Goal: Task Accomplishment & Management: Use online tool/utility

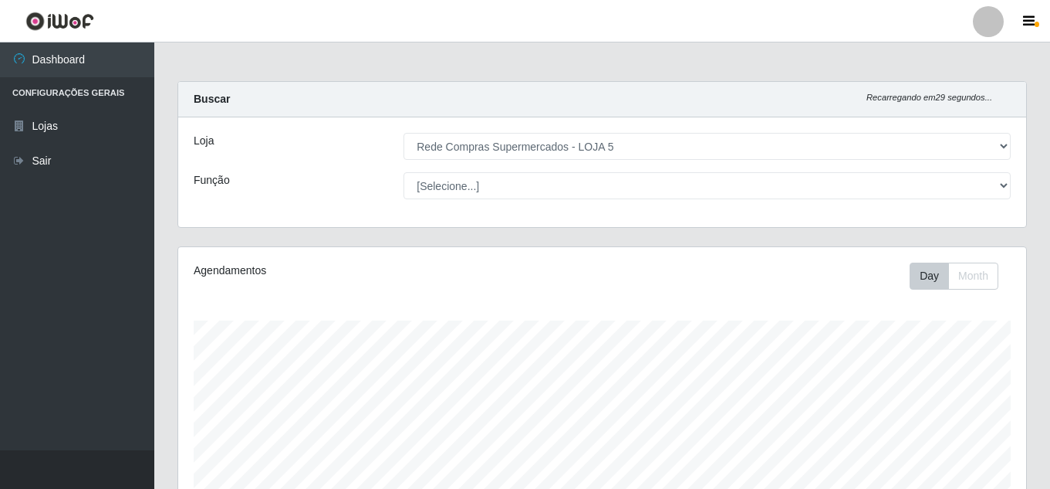
select select "397"
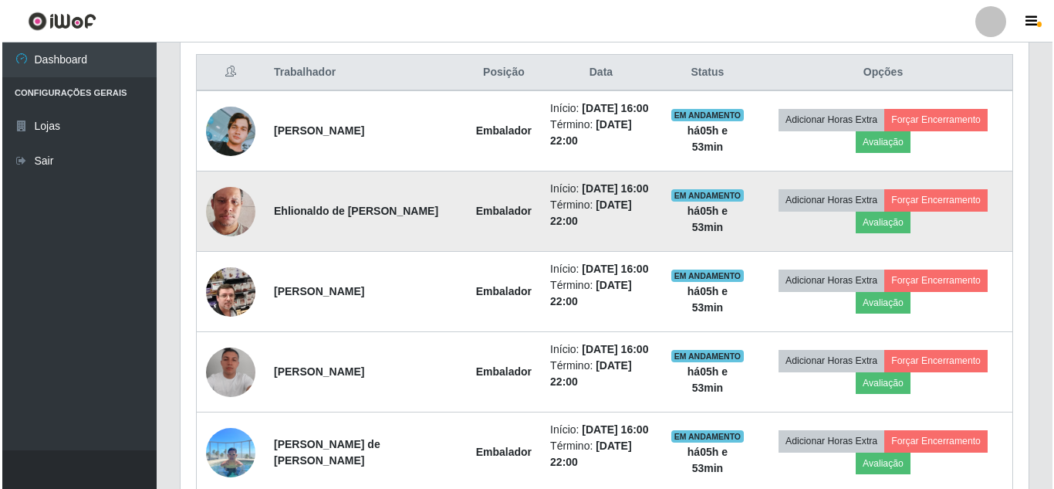
scroll to position [320, 848]
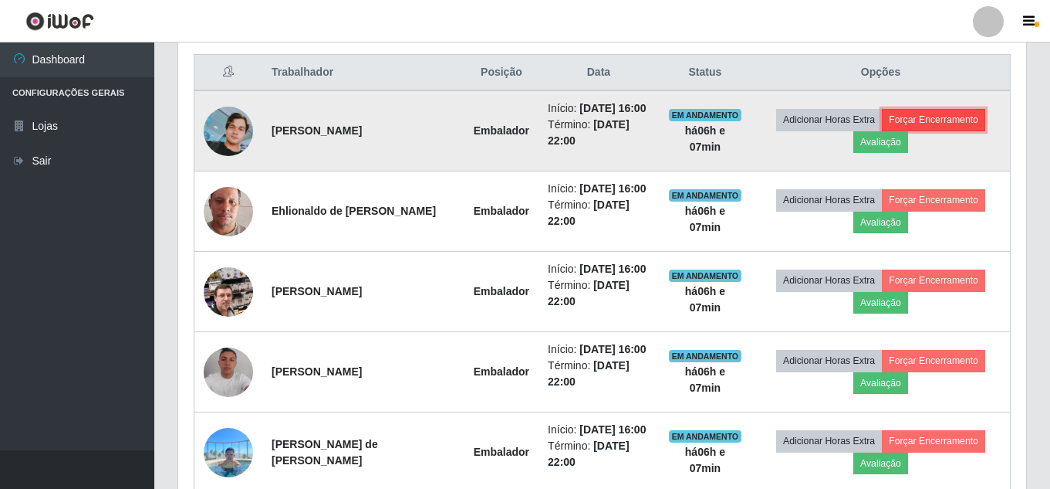
click at [945, 120] on button "Forçar Encerramento" at bounding box center [933, 120] width 103 height 22
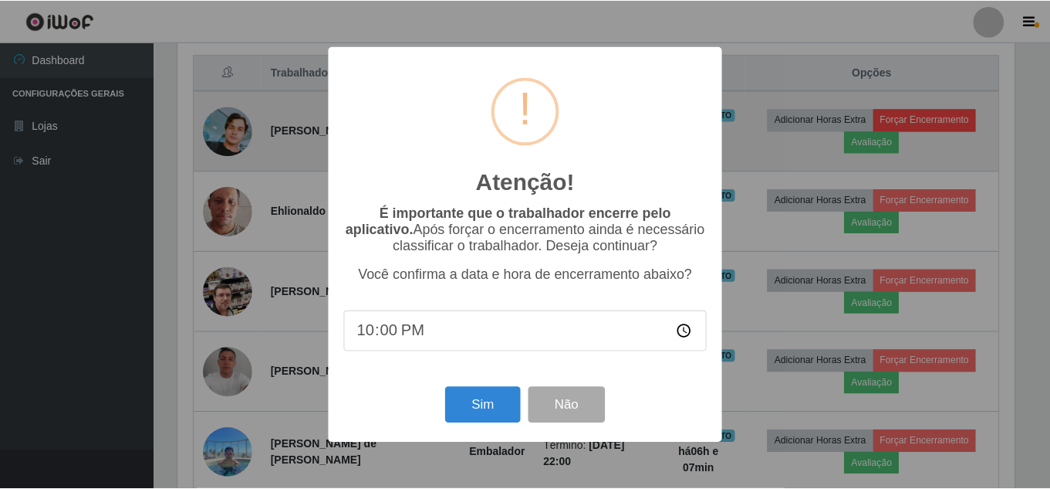
scroll to position [320, 841]
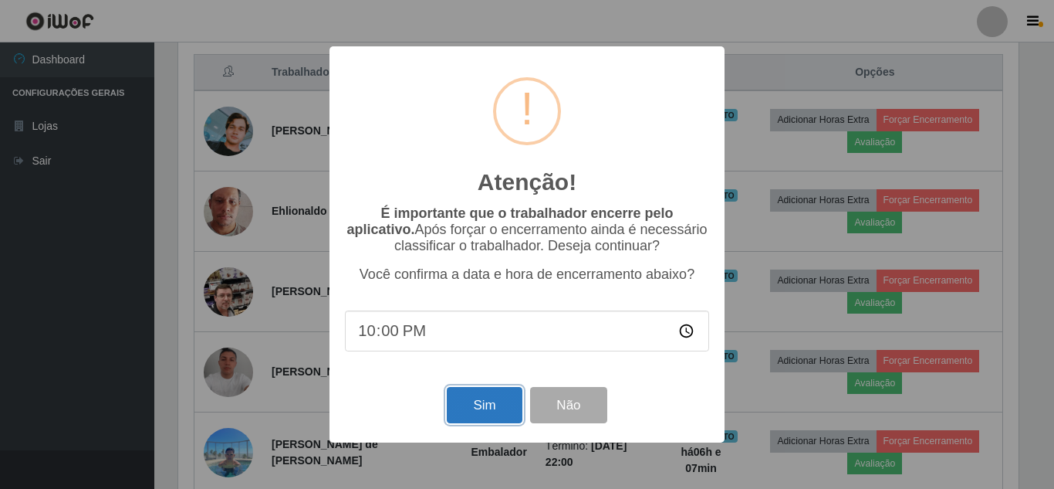
click at [473, 394] on button "Sim" at bounding box center [484, 405] width 75 height 36
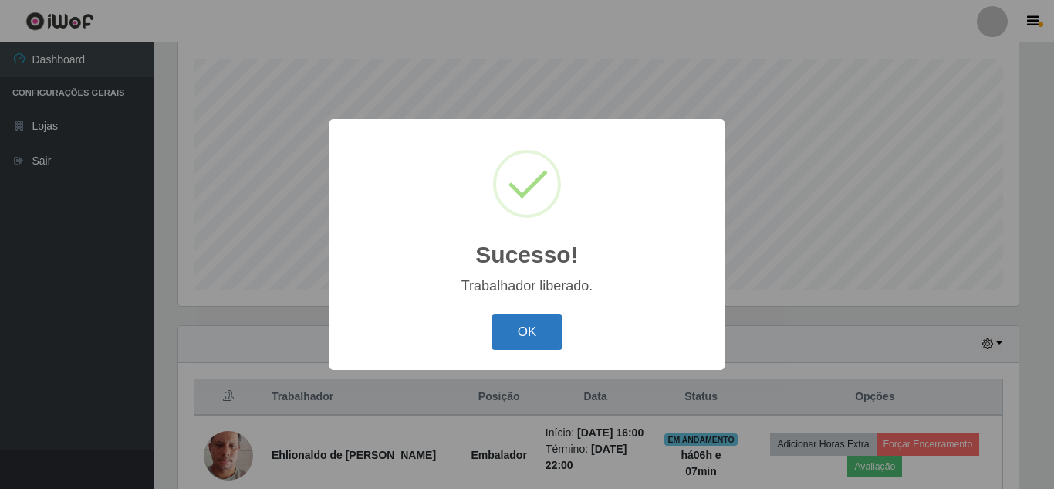
click at [540, 329] on button "OK" at bounding box center [528, 332] width 72 height 36
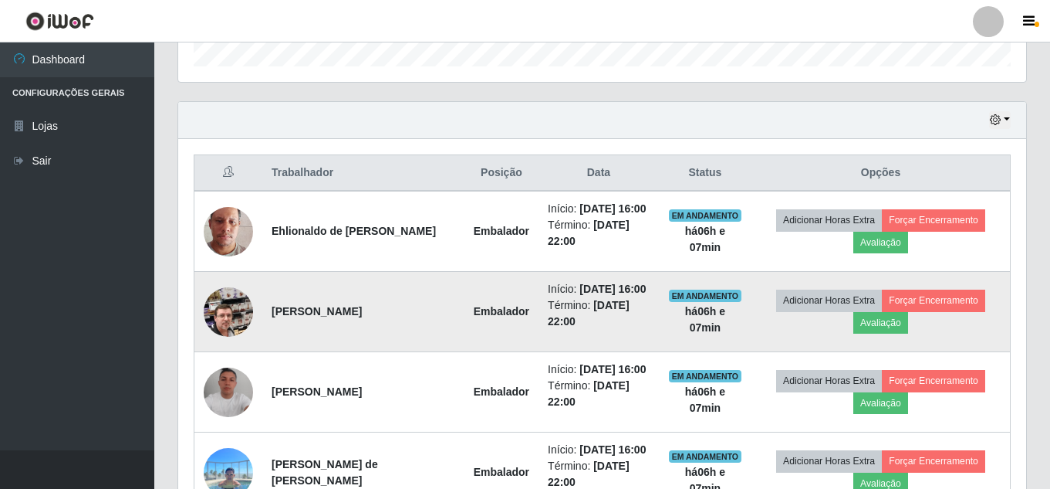
scroll to position [493, 0]
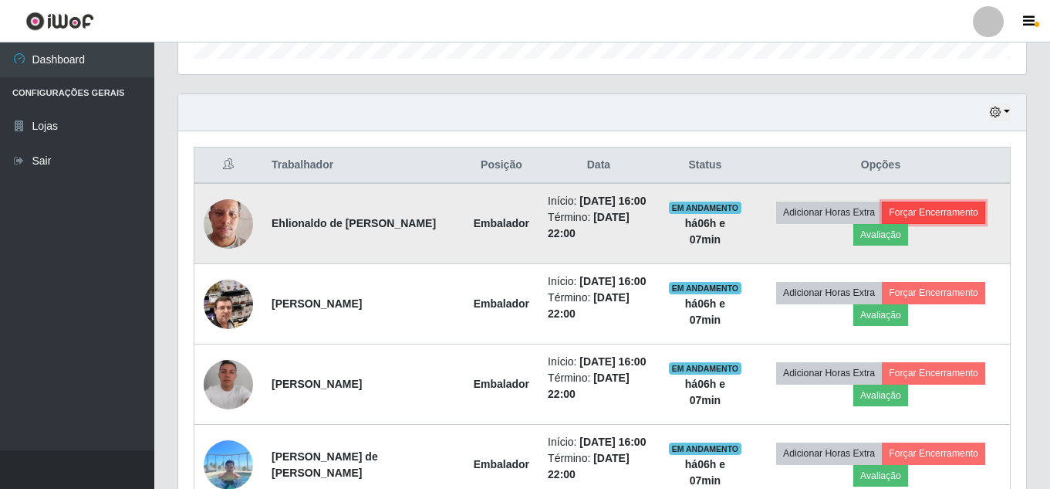
click at [933, 218] on button "Forçar Encerramento" at bounding box center [933, 212] width 103 height 22
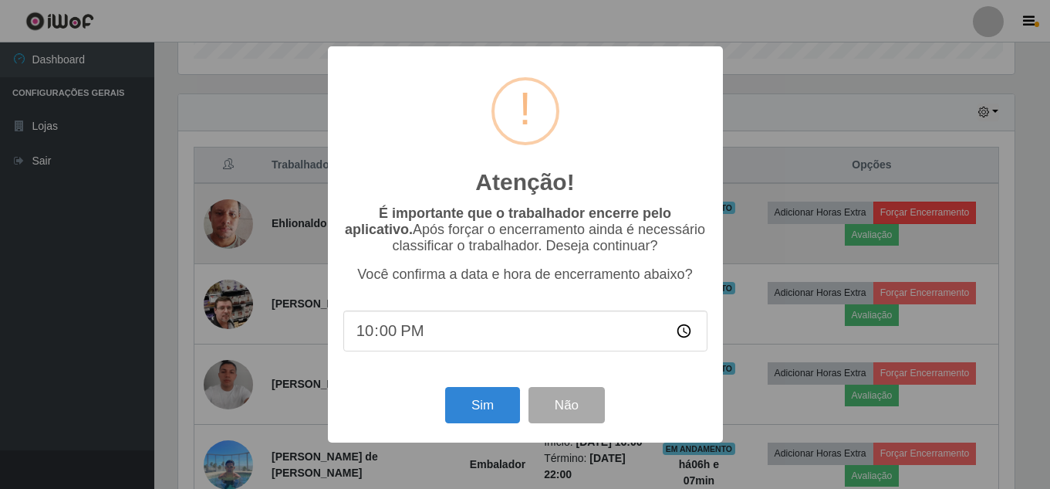
scroll to position [320, 841]
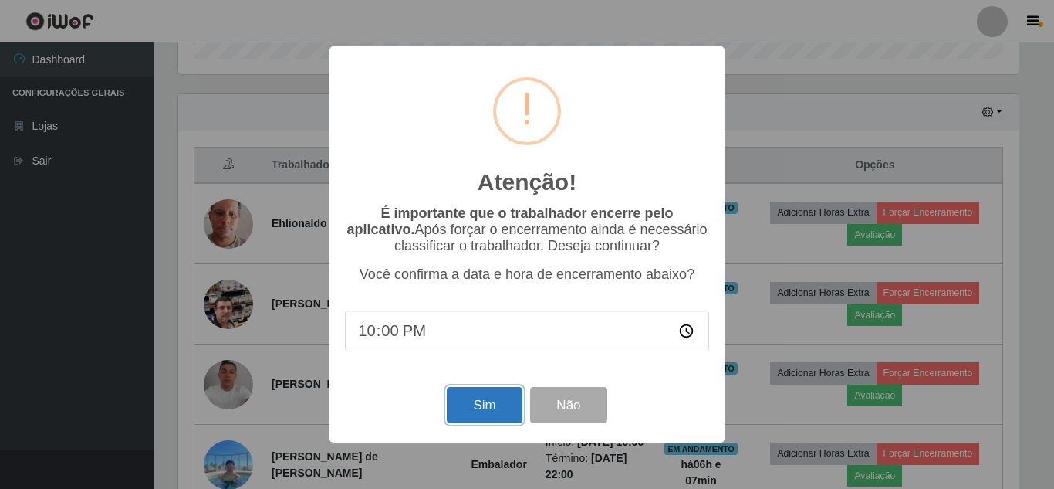
click at [474, 404] on button "Sim" at bounding box center [484, 405] width 75 height 36
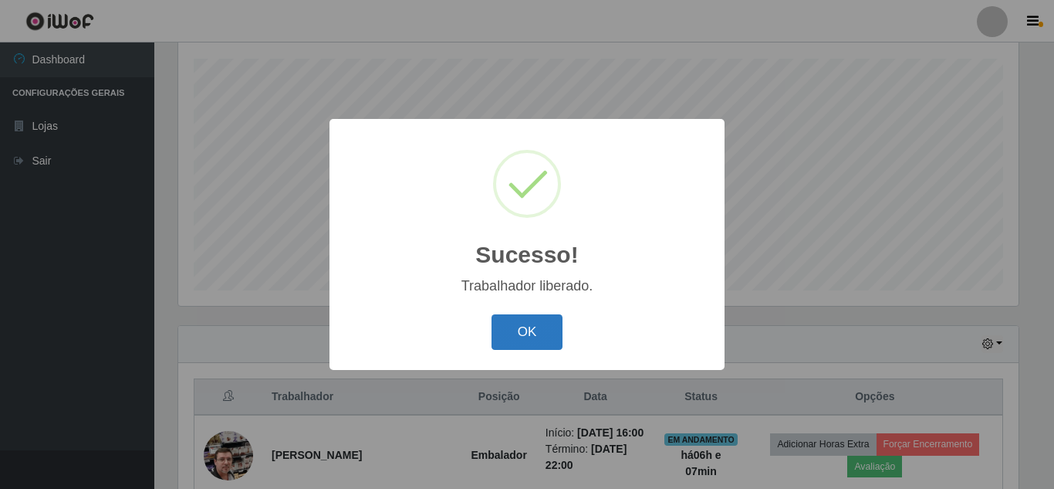
click at [522, 337] on button "OK" at bounding box center [528, 332] width 72 height 36
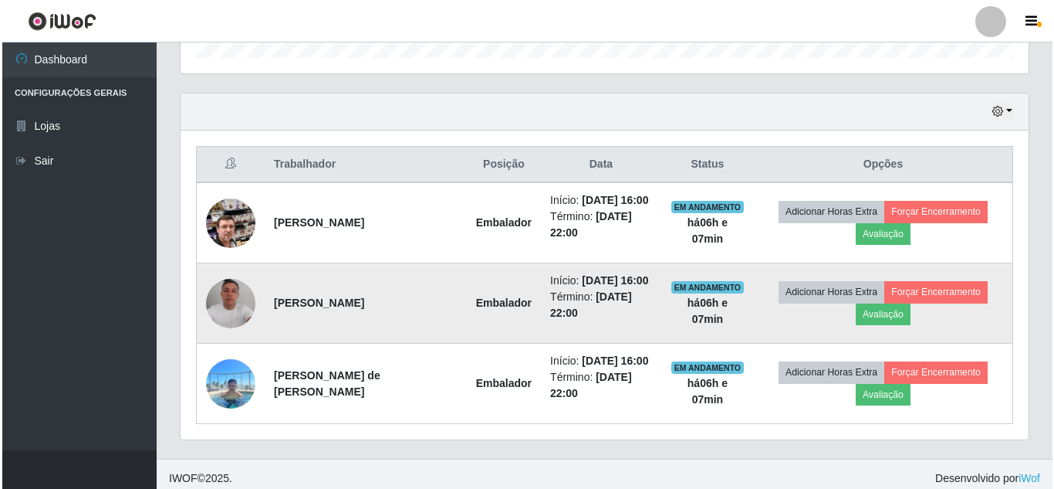
scroll to position [502, 0]
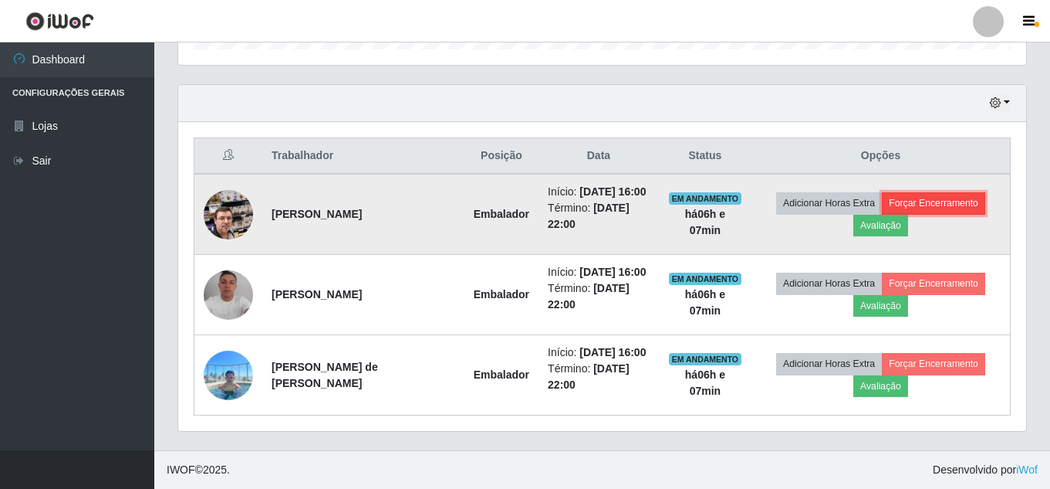
click at [923, 198] on button "Forçar Encerramento" at bounding box center [933, 203] width 103 height 22
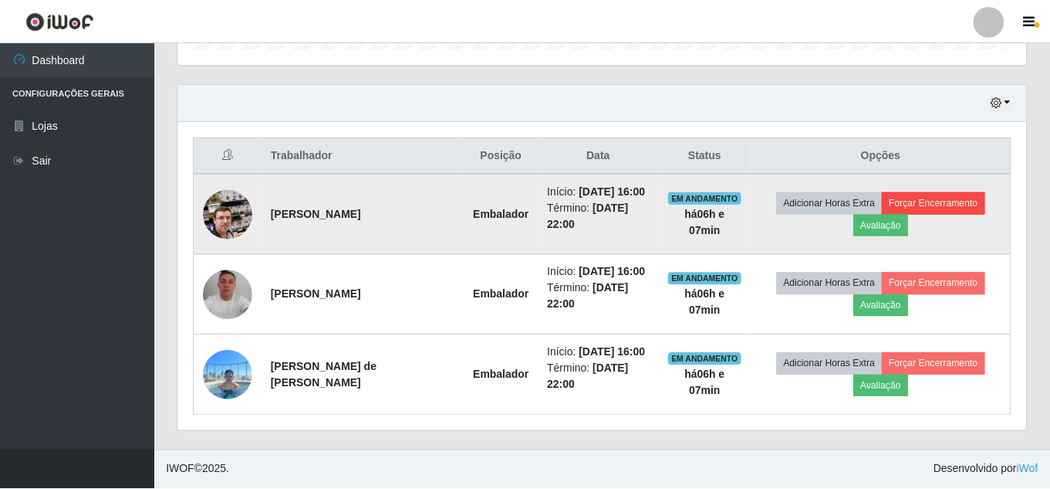
scroll to position [320, 841]
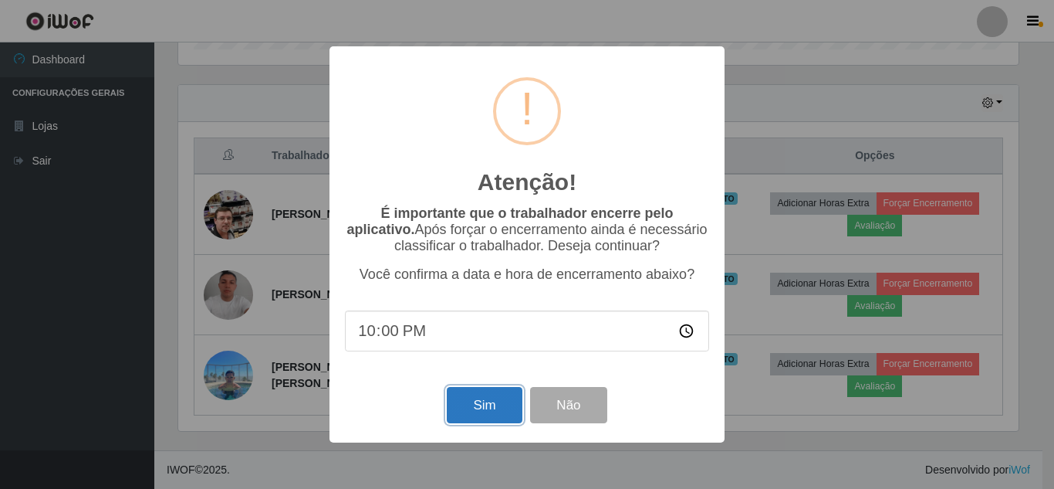
click at [509, 404] on button "Sim" at bounding box center [484, 405] width 75 height 36
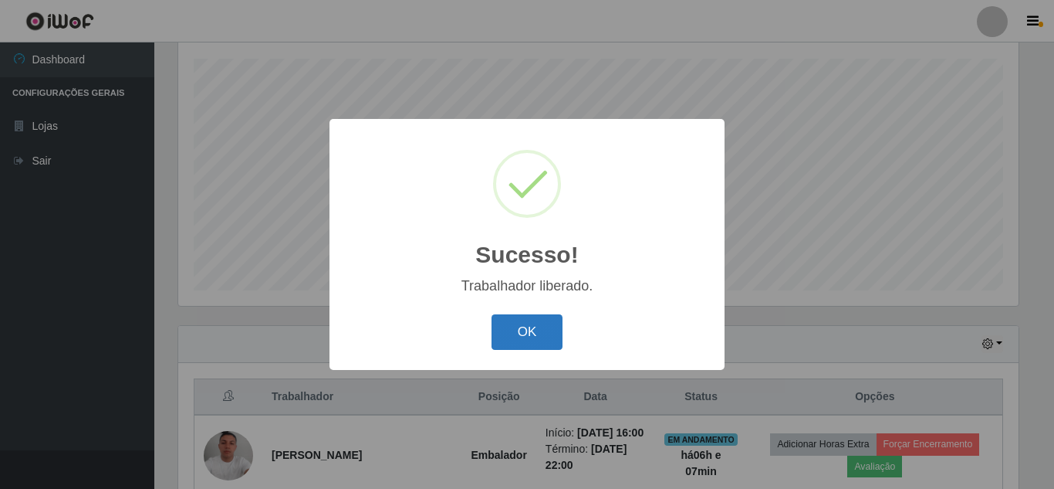
click at [531, 322] on button "OK" at bounding box center [528, 332] width 72 height 36
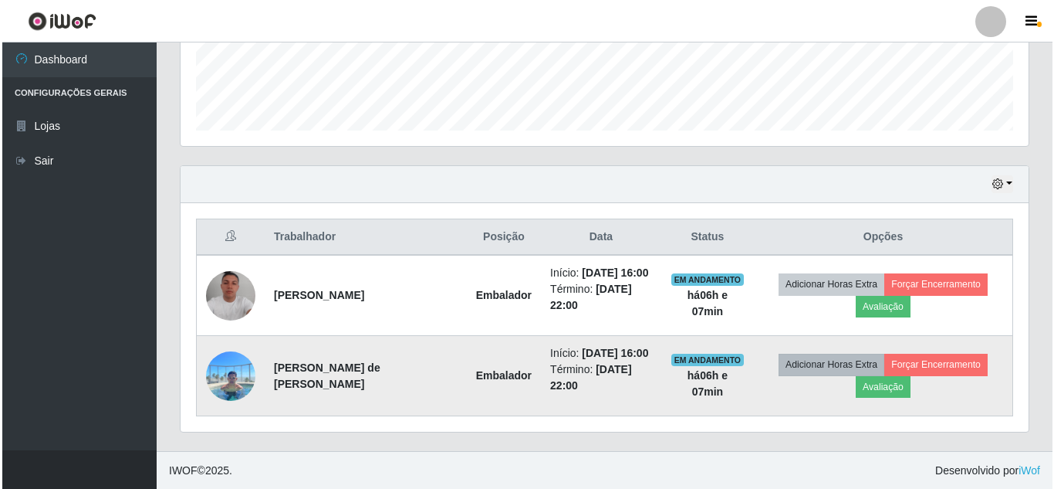
scroll to position [0, 0]
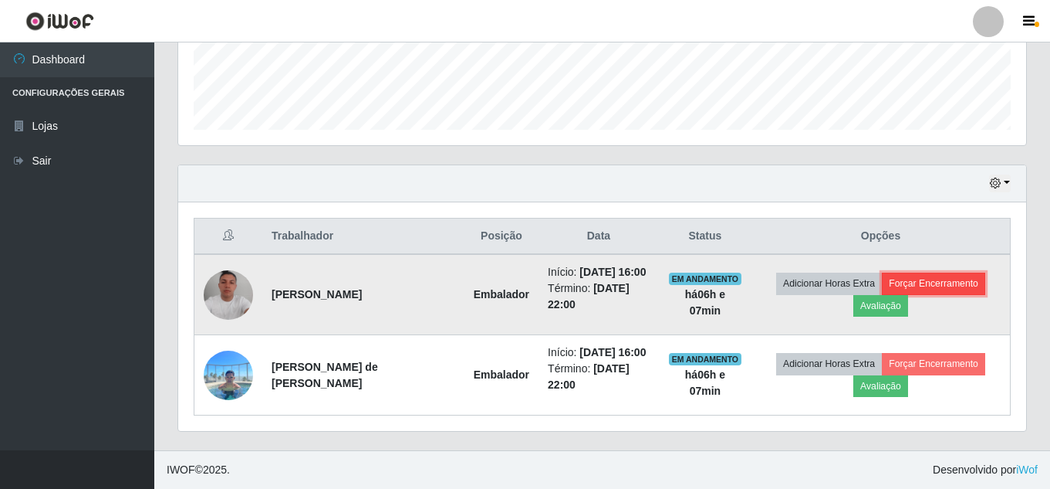
click at [977, 281] on button "Forçar Encerramento" at bounding box center [933, 283] width 103 height 22
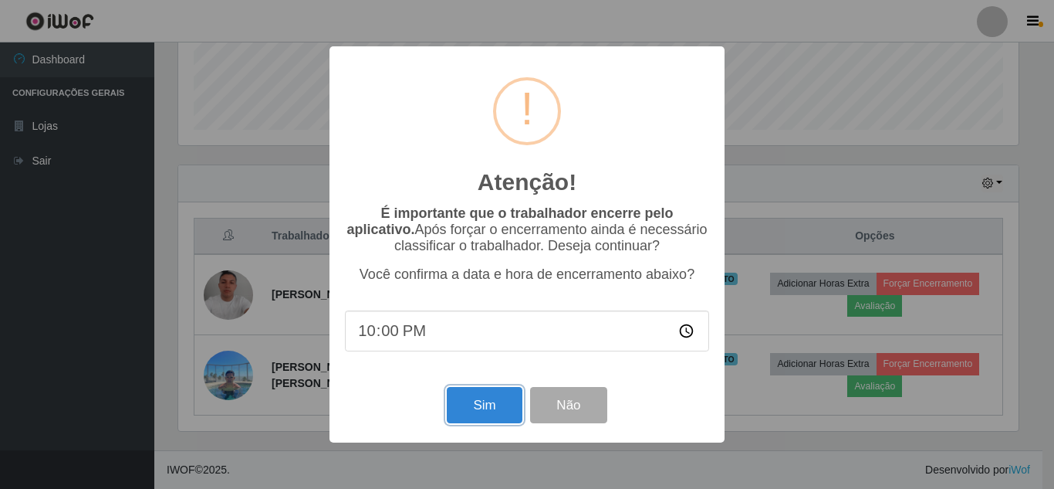
drag, startPoint x: 496, startPoint y: 405, endPoint x: 506, endPoint y: 409, distance: 10.0
click at [496, 407] on button "Sim" at bounding box center [484, 405] width 75 height 36
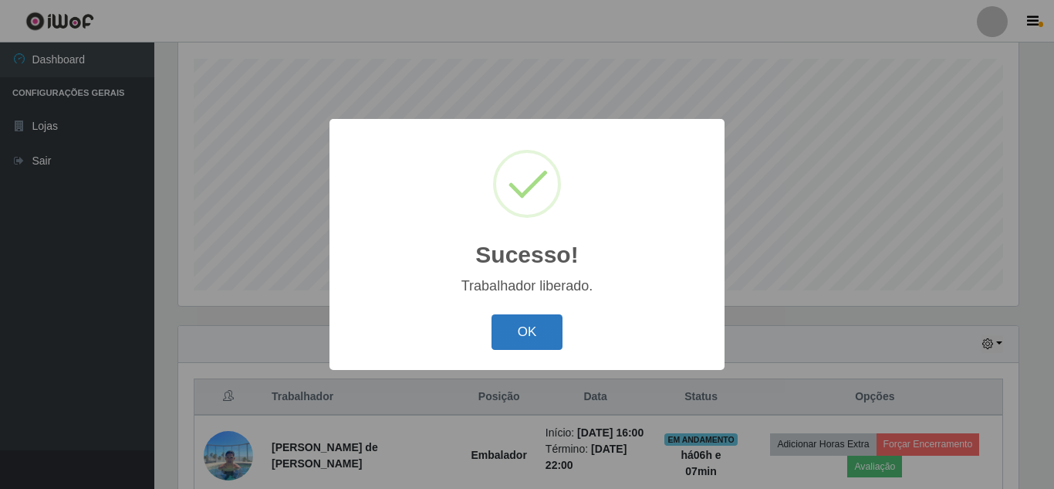
click at [512, 340] on button "OK" at bounding box center [528, 332] width 72 height 36
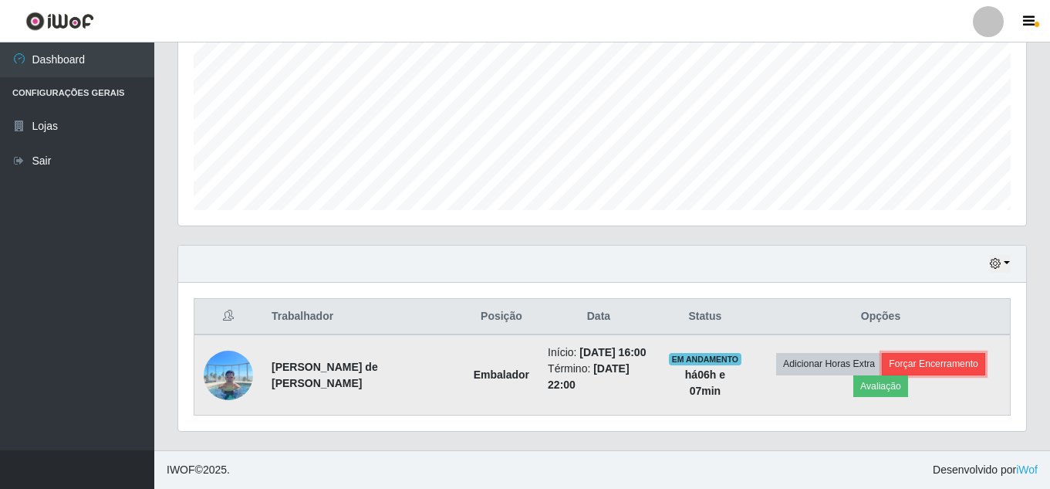
click at [949, 364] on button "Forçar Encerramento" at bounding box center [933, 364] width 103 height 22
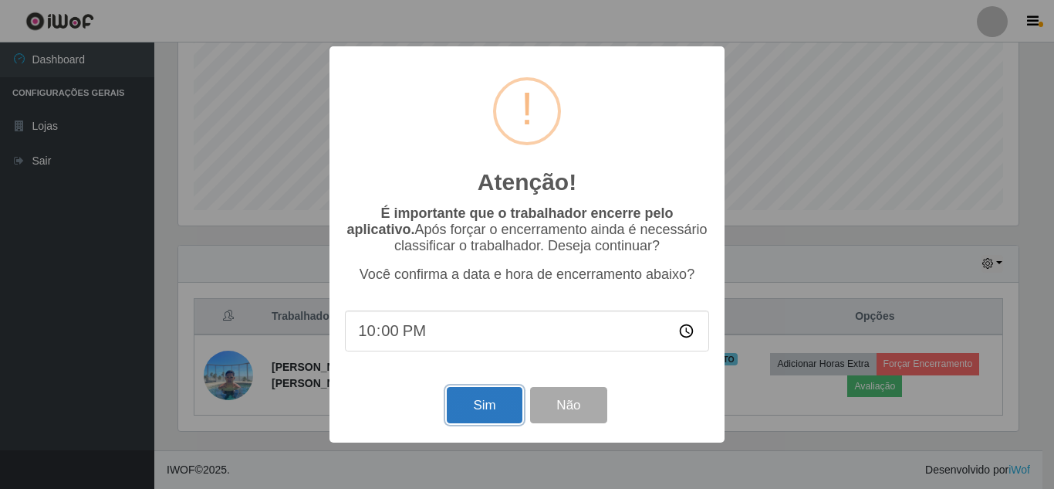
click at [488, 414] on button "Sim" at bounding box center [484, 405] width 75 height 36
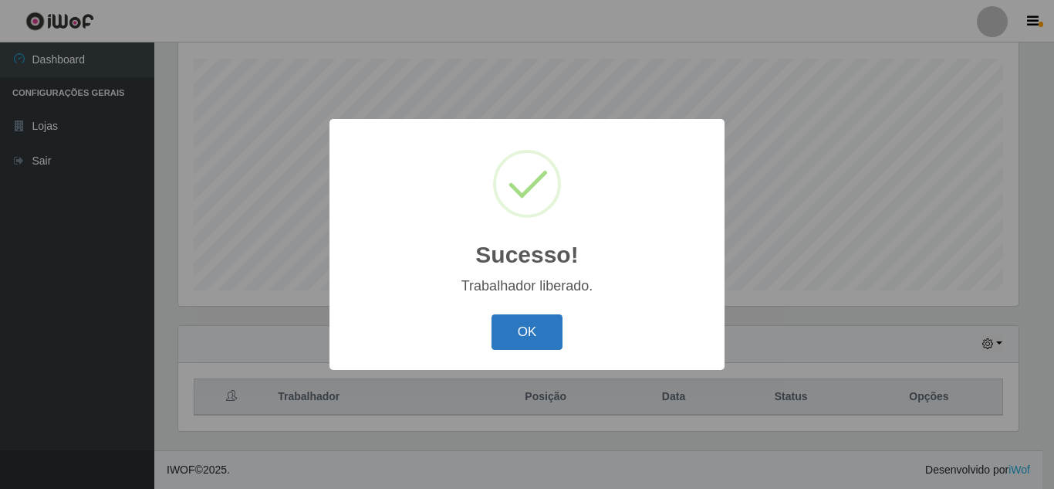
click at [533, 336] on button "OK" at bounding box center [528, 332] width 72 height 36
